Goal: Information Seeking & Learning: Learn about a topic

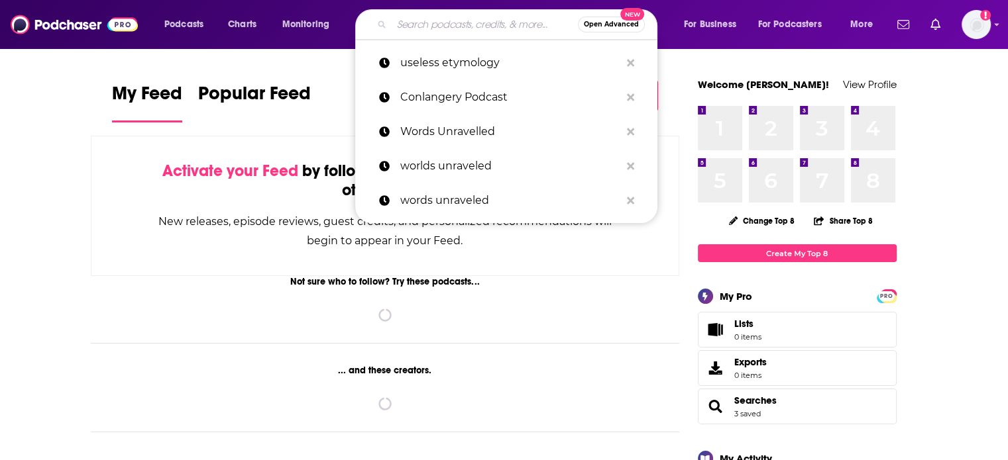
click at [490, 24] on input "Search podcasts, credits, & more..." at bounding box center [485, 24] width 186 height 21
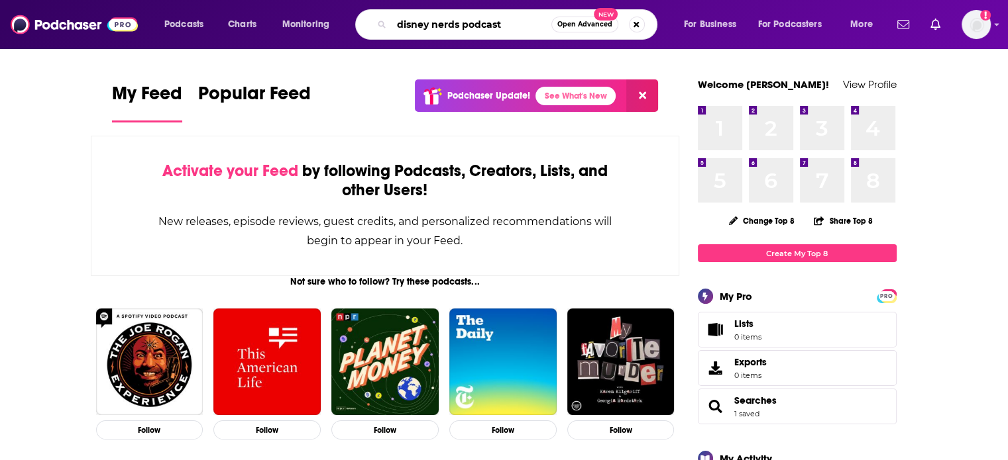
type input "disney nerds podcast"
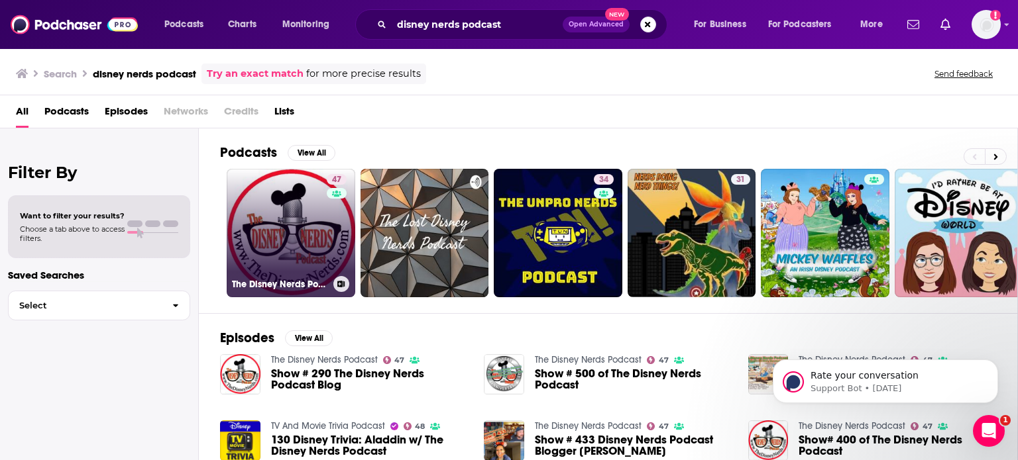
click at [281, 207] on link "47 The Disney Nerds Podcast" at bounding box center [291, 233] width 129 height 129
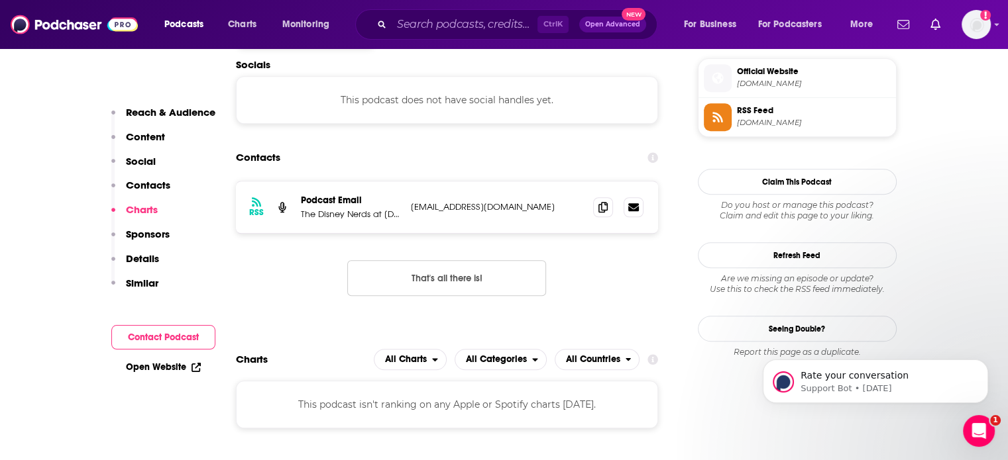
scroll to position [1170, 0]
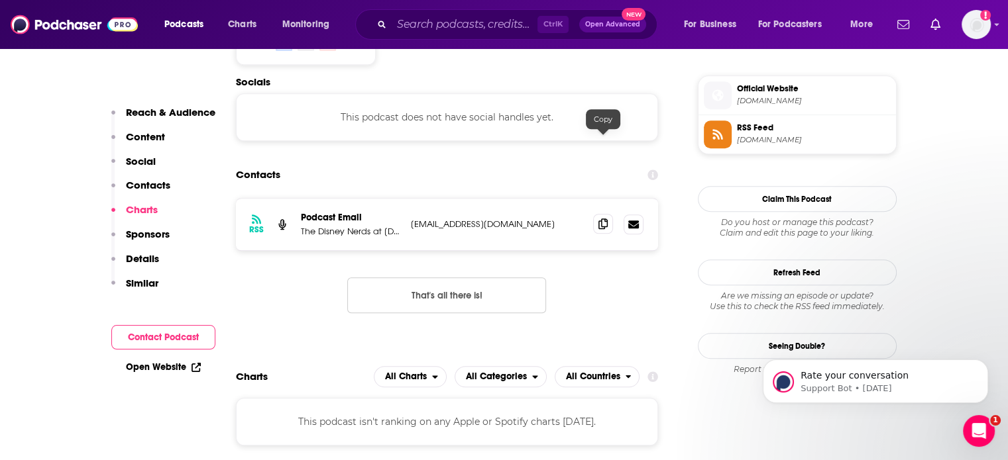
click at [602, 219] on icon at bounding box center [602, 224] width 9 height 11
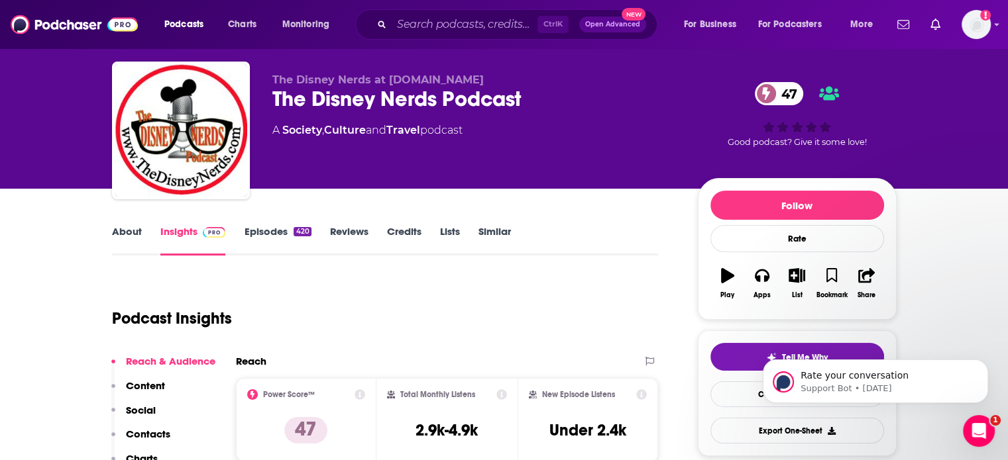
scroll to position [0, 0]
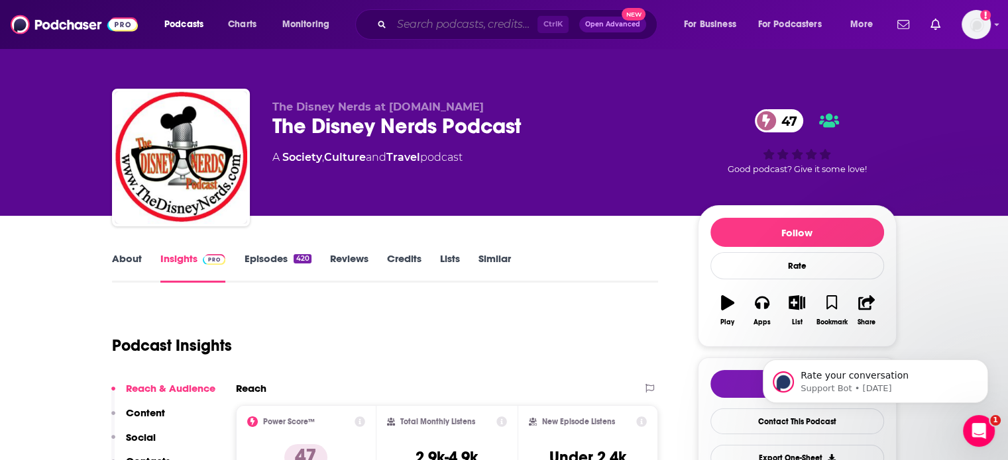
click at [415, 22] on input "Search podcasts, credits, & more..." at bounding box center [465, 24] width 146 height 21
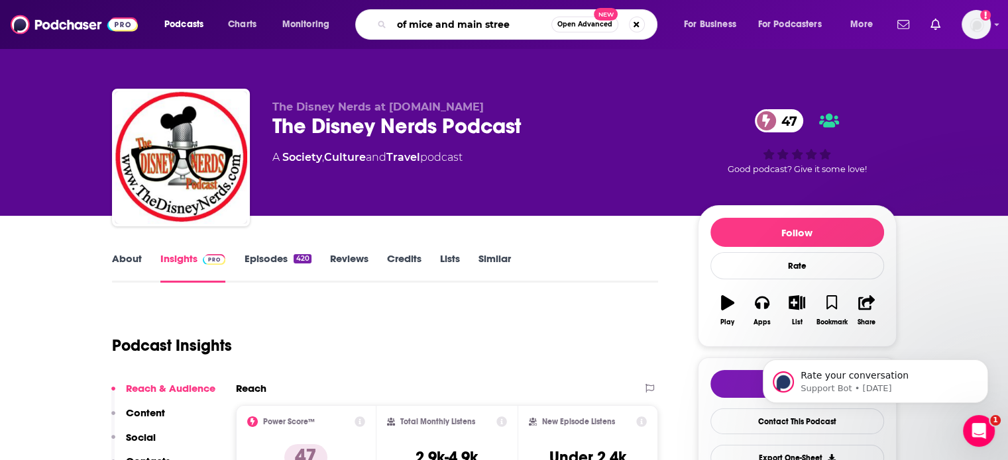
type input "of mice and main street"
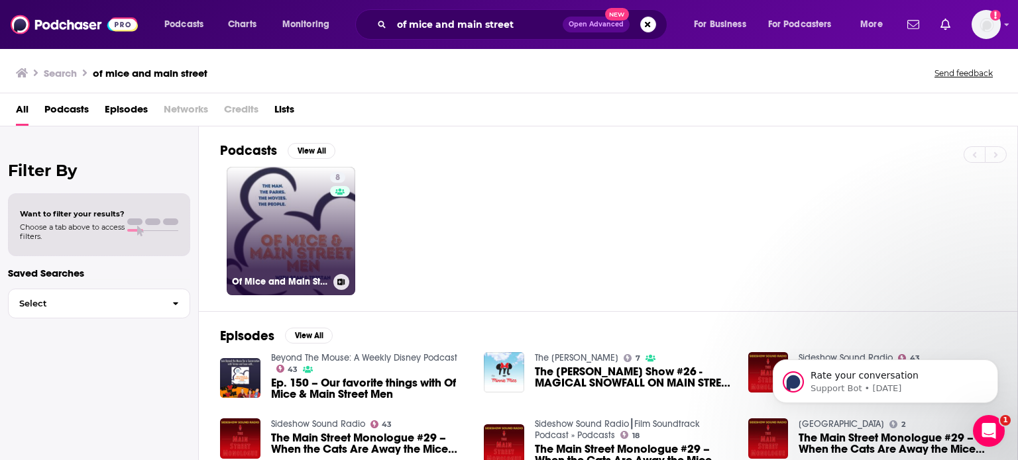
click at [294, 195] on link "8 Of Mice and Main Street Men" at bounding box center [291, 231] width 129 height 129
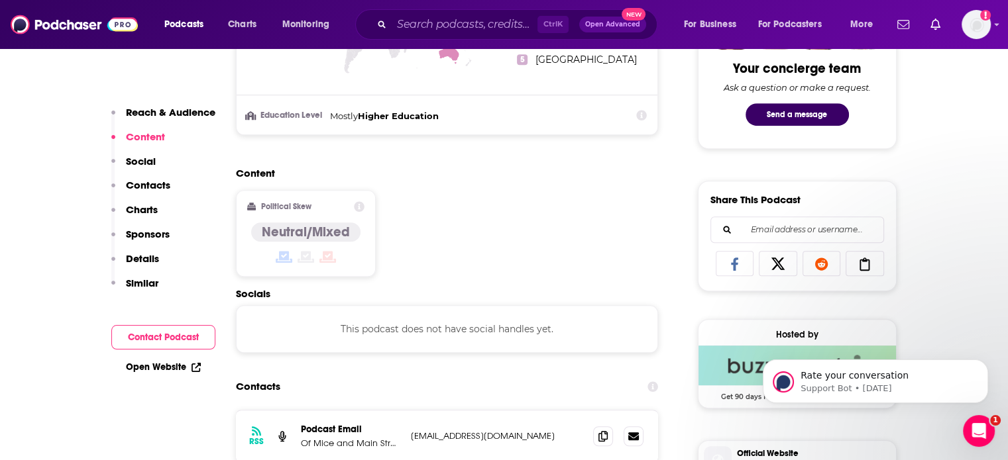
scroll to position [788, 0]
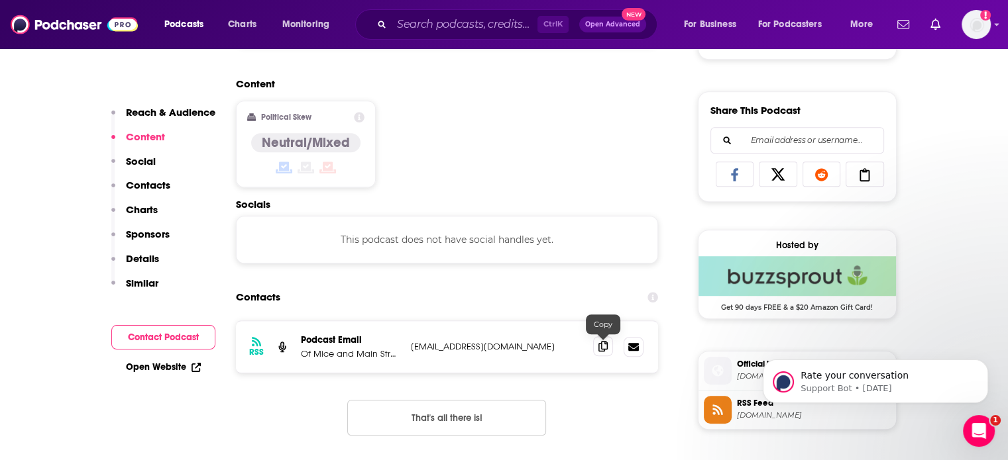
click at [603, 344] on icon at bounding box center [602, 346] width 9 height 11
click at [475, 27] on input "Search podcasts, credits, & more..." at bounding box center [465, 24] width 146 height 21
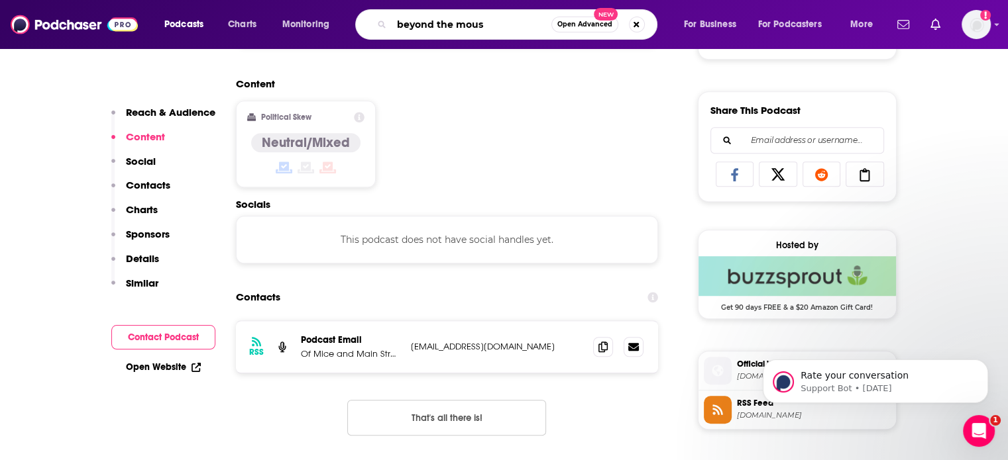
type input "beyond the mouse"
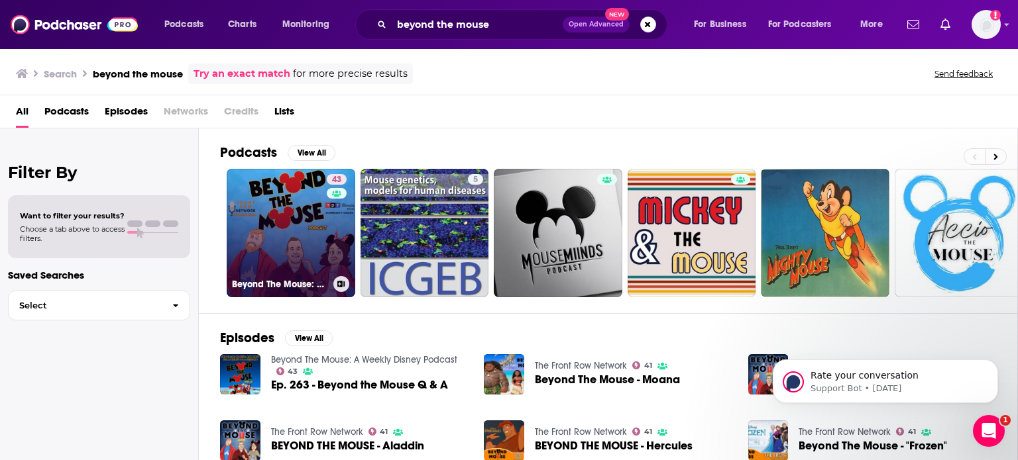
click at [296, 209] on link "43 Beyond The Mouse: A Weekly Disney Podcast" at bounding box center [291, 233] width 129 height 129
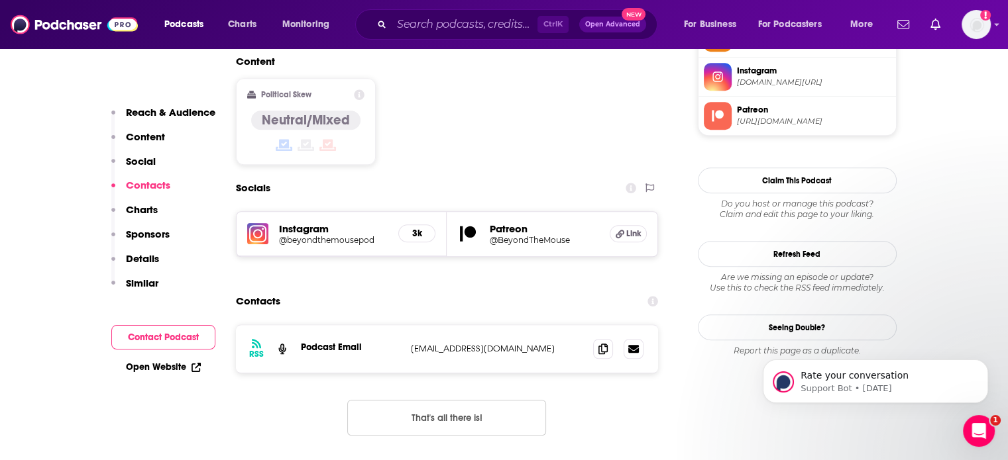
scroll to position [1047, 0]
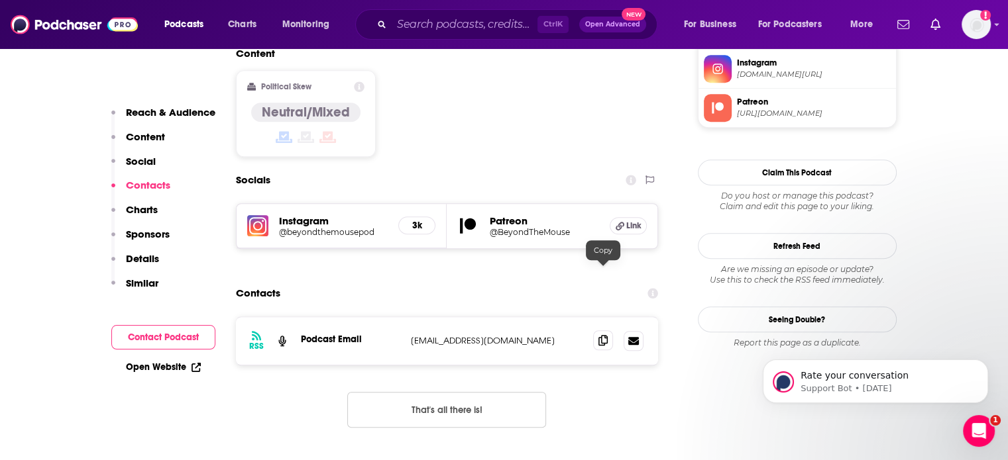
click at [605, 335] on icon at bounding box center [602, 340] width 9 height 11
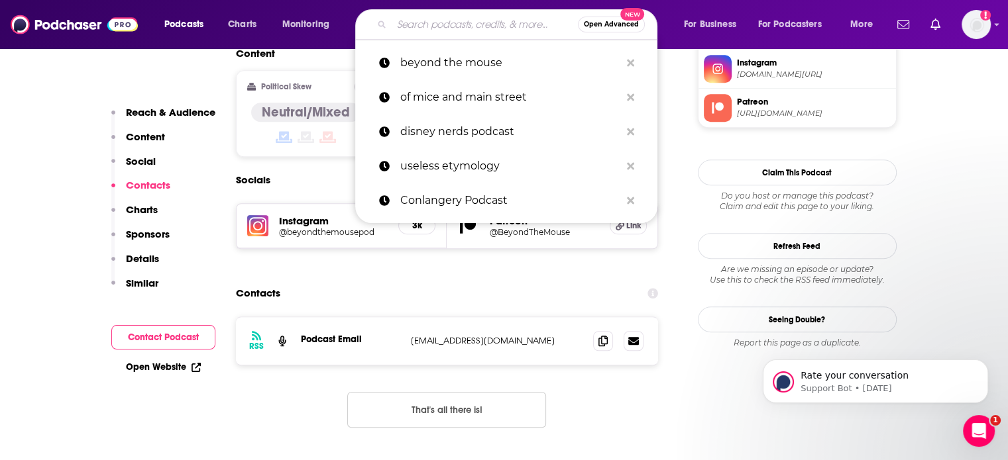
click at [482, 23] on input "Search podcasts, credits, & more..." at bounding box center [485, 24] width 186 height 21
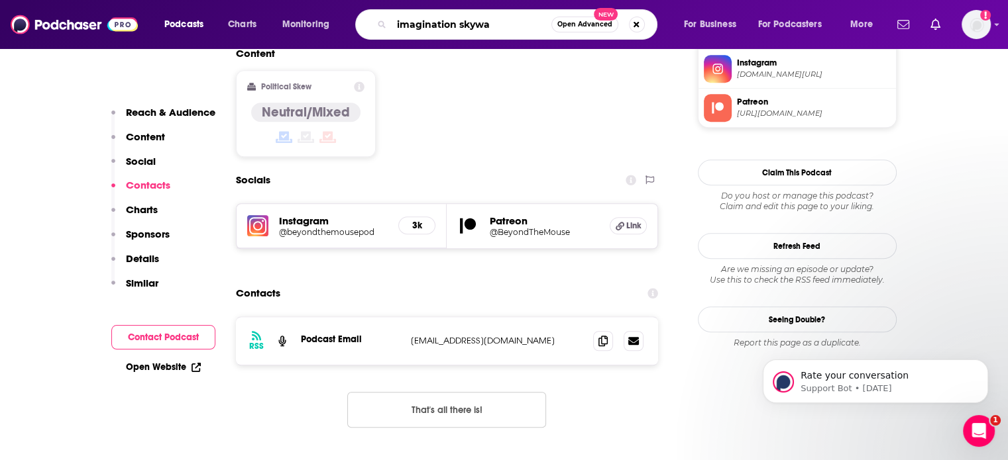
type input "imagination skyway"
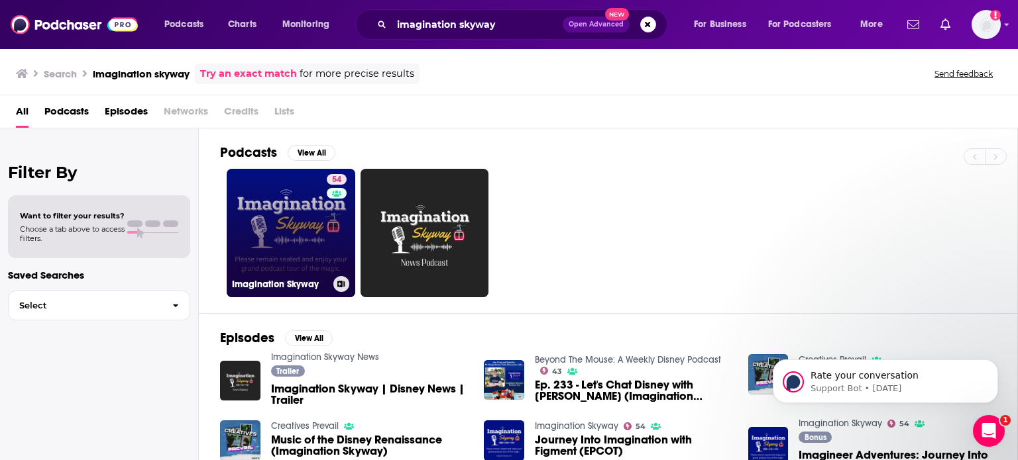
click at [316, 222] on link "54 Imagination Skyway" at bounding box center [291, 233] width 129 height 129
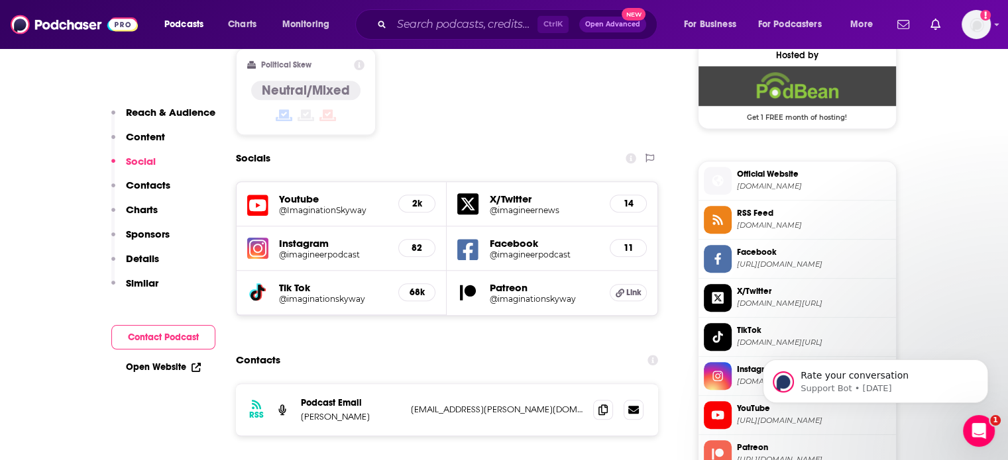
scroll to position [1059, 0]
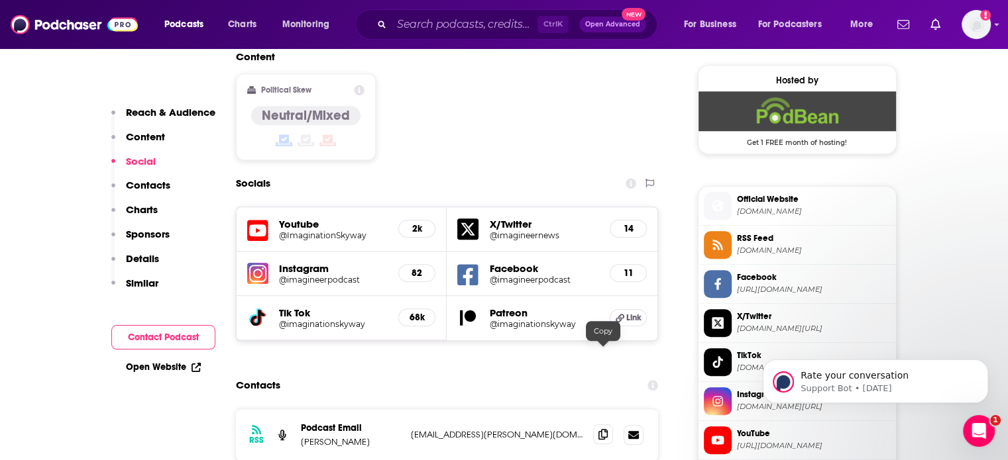
click at [603, 429] on icon at bounding box center [602, 434] width 9 height 11
click at [436, 19] on input "Search podcasts, credits, & more..." at bounding box center [465, 24] width 146 height 21
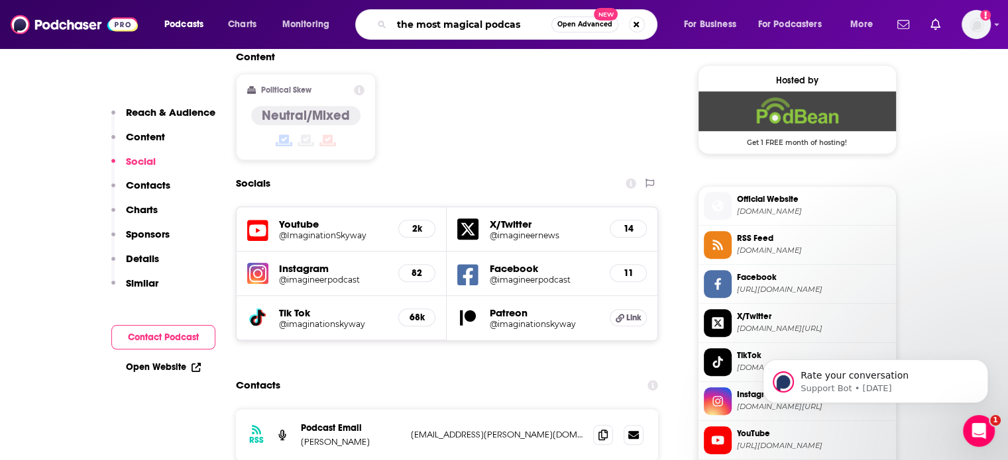
type input "the most magical podcast"
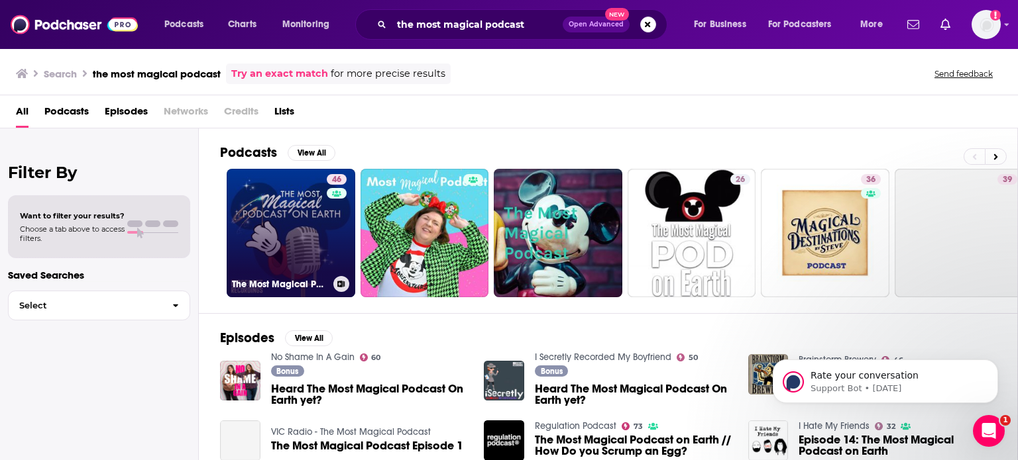
click at [311, 203] on link "46 The Most Magical Podcast on Earth" at bounding box center [291, 233] width 129 height 129
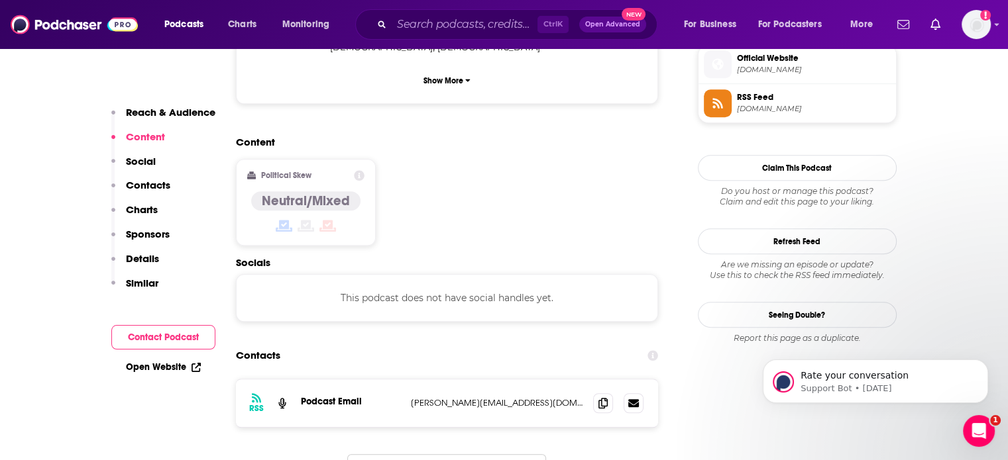
scroll to position [999, 0]
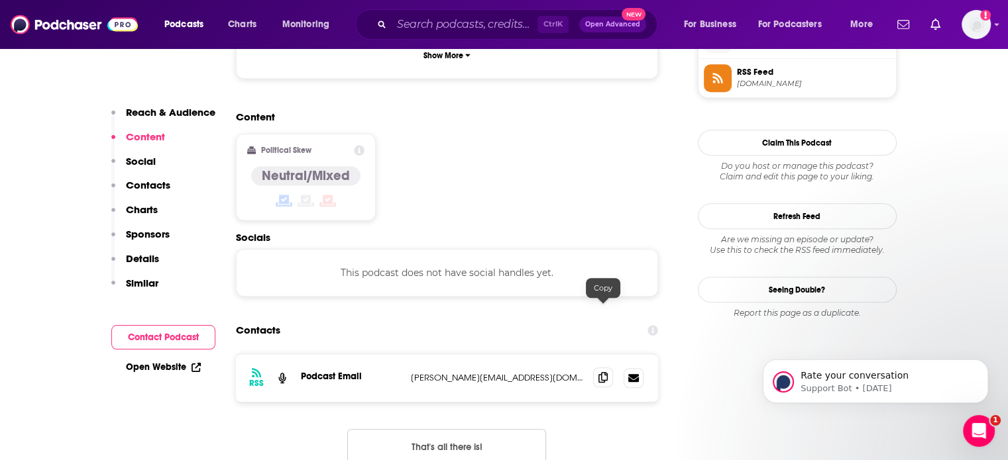
click at [604, 372] on icon at bounding box center [602, 377] width 9 height 11
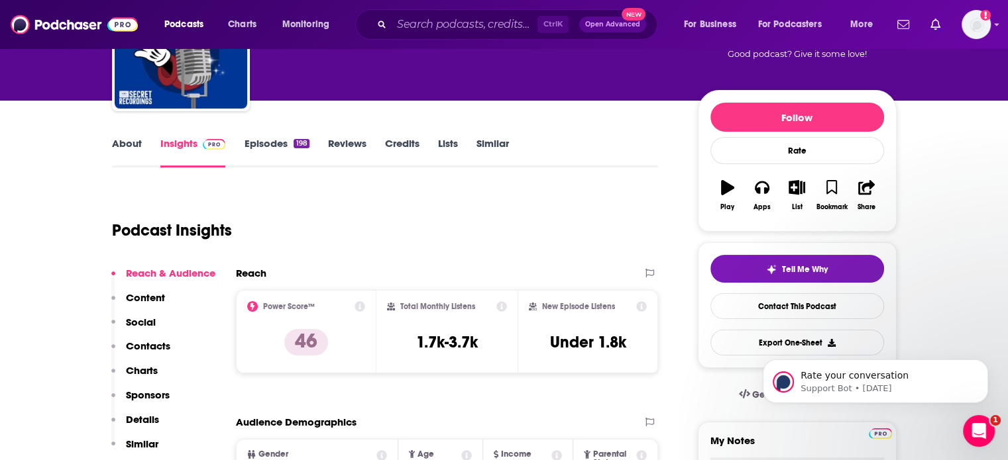
scroll to position [0, 0]
